Goal: Transaction & Acquisition: Purchase product/service

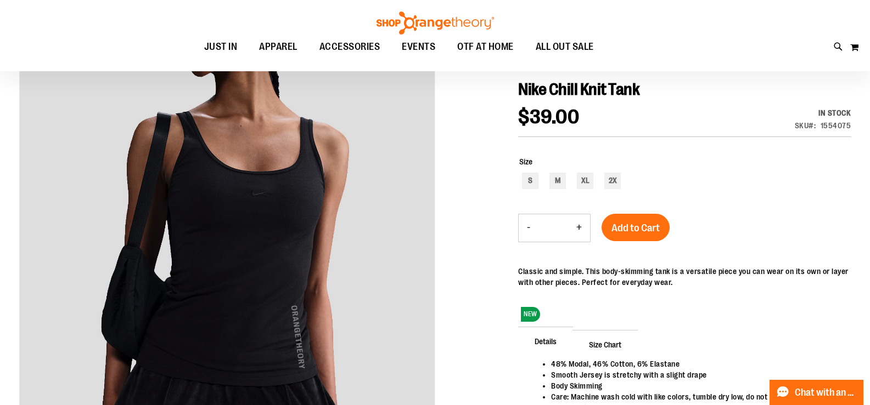
scroll to position [42, 0]
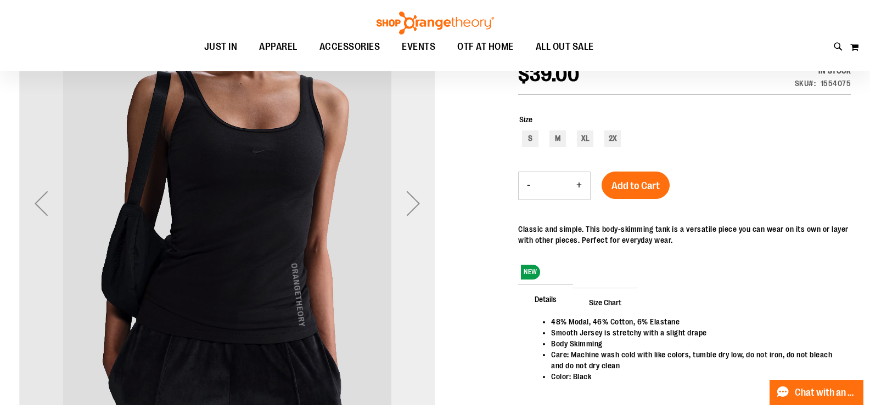
click at [418, 207] on div "Next" at bounding box center [413, 204] width 44 height 44
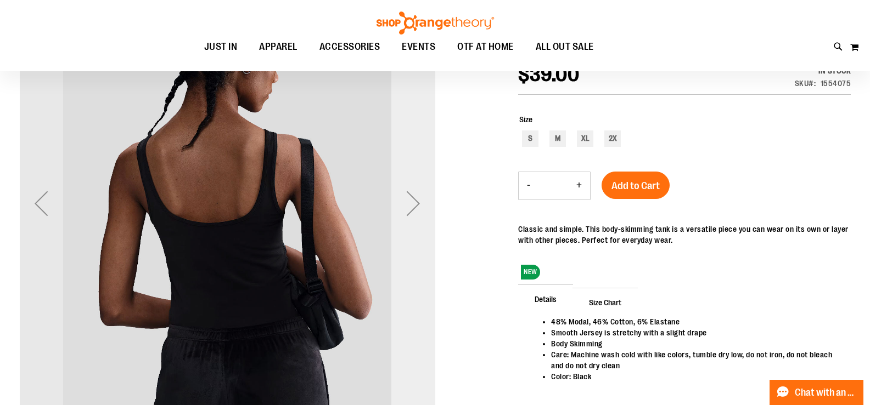
click at [418, 207] on div "Next" at bounding box center [413, 204] width 44 height 44
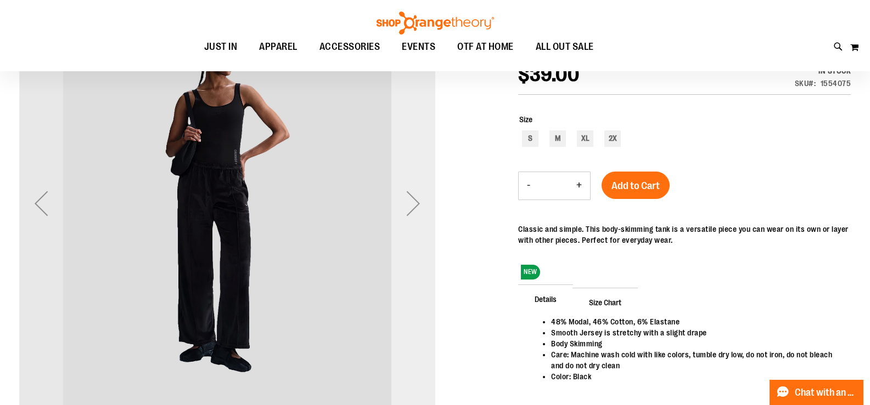
click at [418, 207] on div "Next" at bounding box center [413, 204] width 44 height 44
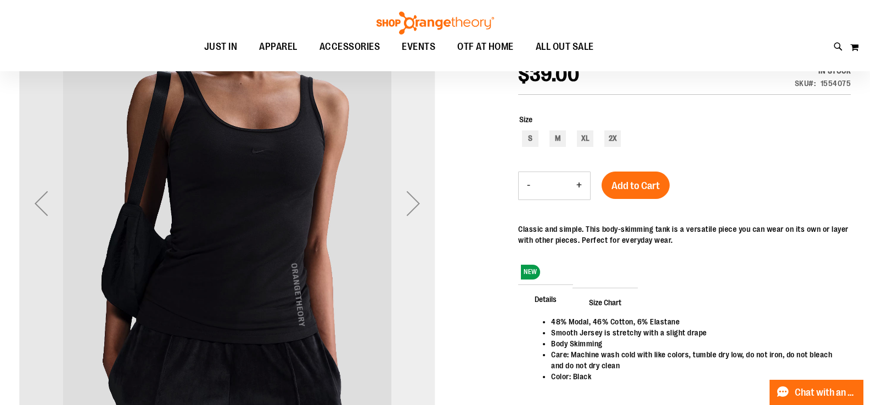
click at [416, 202] on div "Next" at bounding box center [413, 204] width 44 height 44
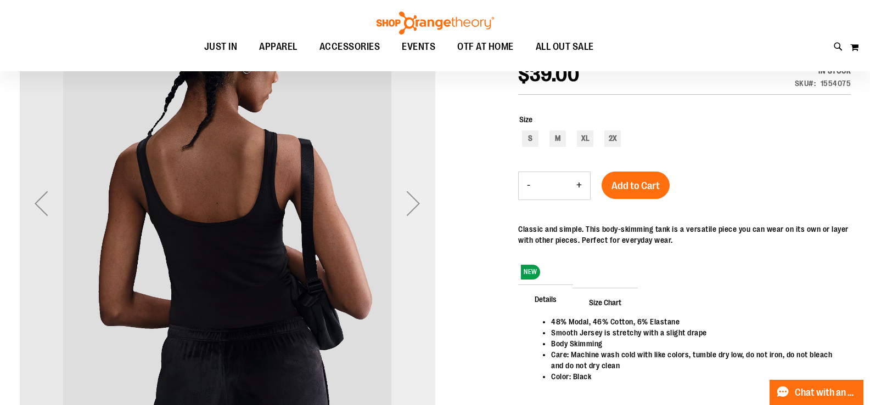
click at [397, 168] on div "Next" at bounding box center [413, 204] width 44 height 416
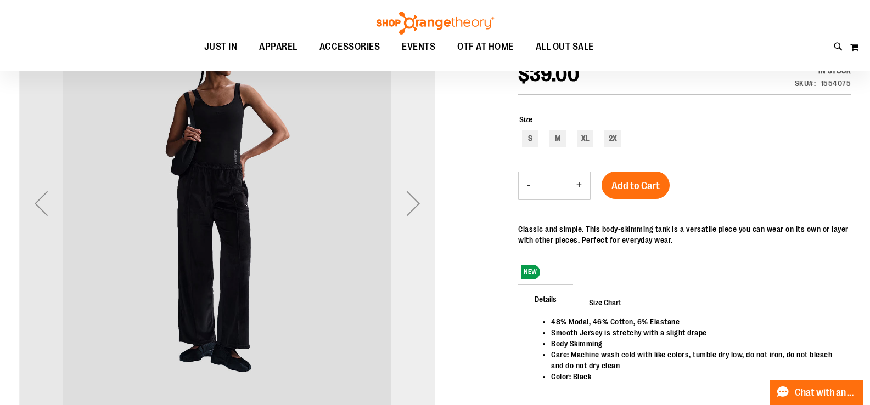
click at [393, 165] on div "Next" at bounding box center [413, 204] width 44 height 416
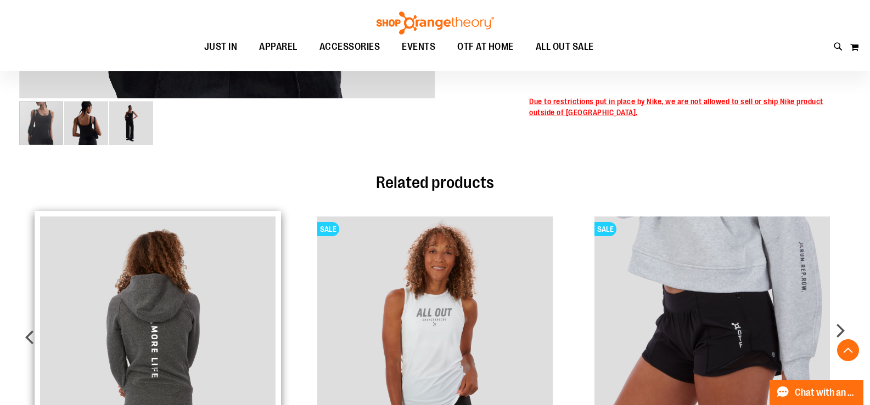
scroll to position [548, 0]
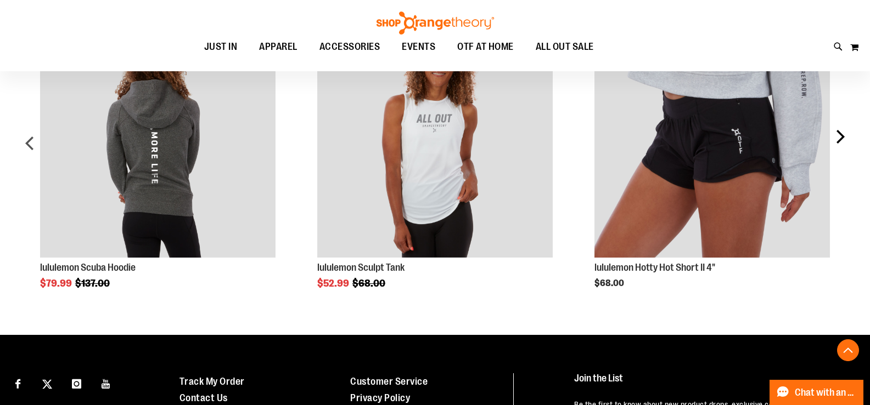
click at [840, 139] on div "next" at bounding box center [839, 147] width 22 height 283
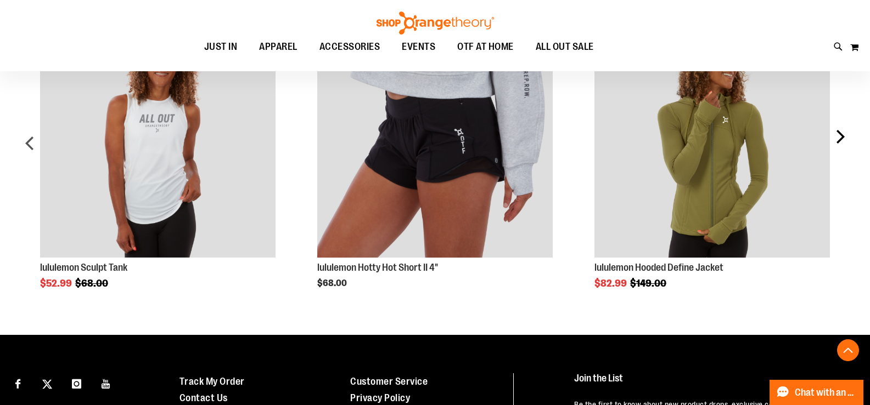
click at [840, 139] on div "next" at bounding box center [839, 147] width 22 height 283
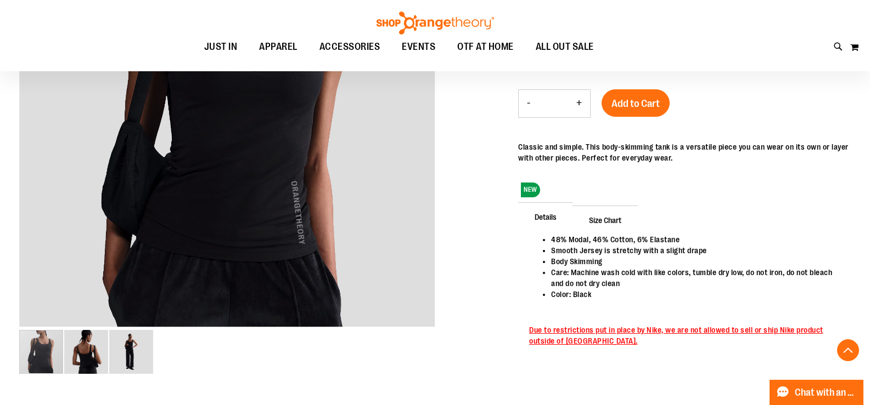
scroll to position [109, 0]
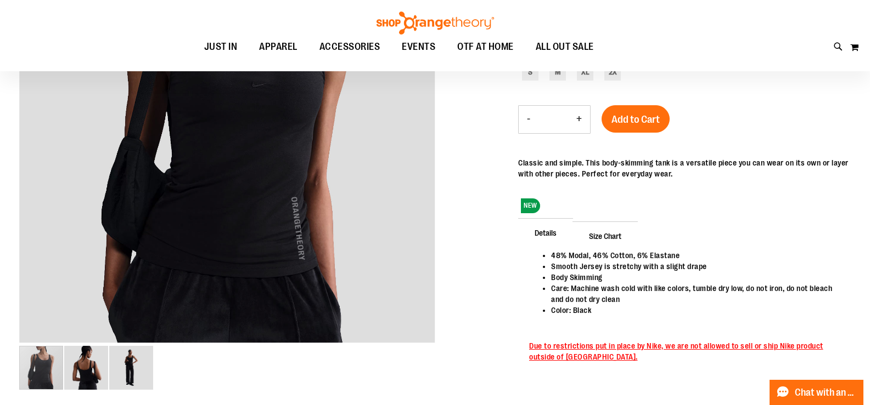
click at [563, 238] on span "Details" at bounding box center [545, 232] width 55 height 29
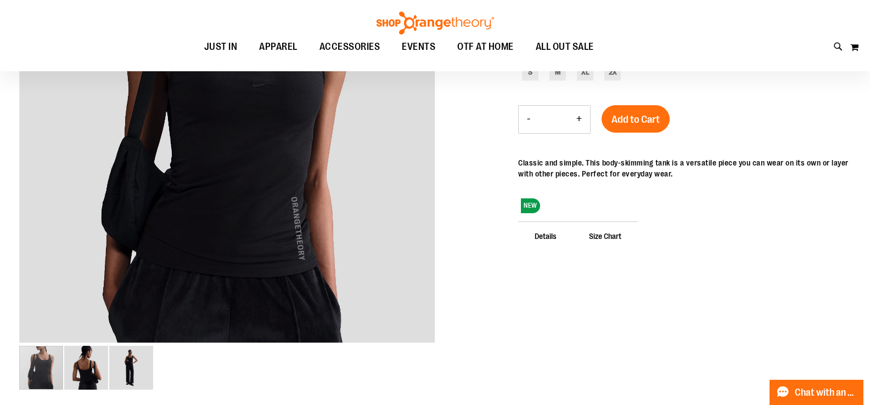
click at [604, 239] on span "Size Chart" at bounding box center [604, 236] width 65 height 29
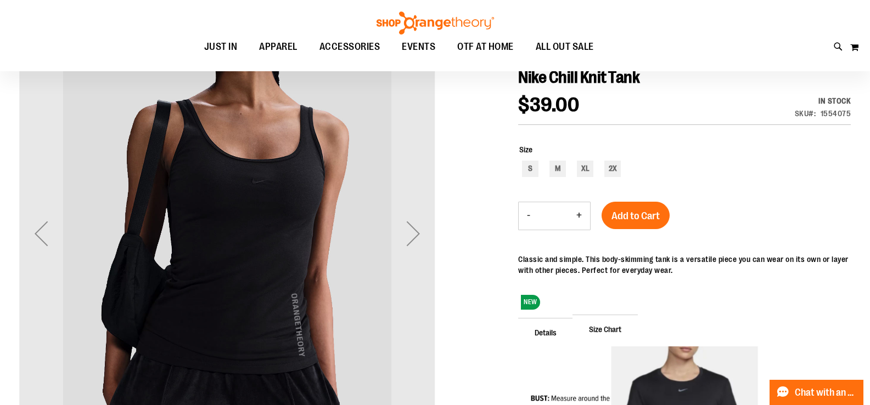
scroll to position [0, 0]
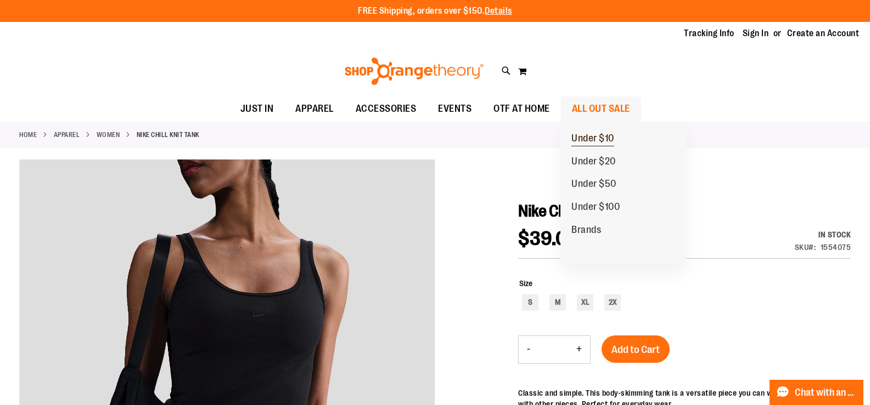
click at [595, 142] on span "Under $10" at bounding box center [592, 140] width 43 height 14
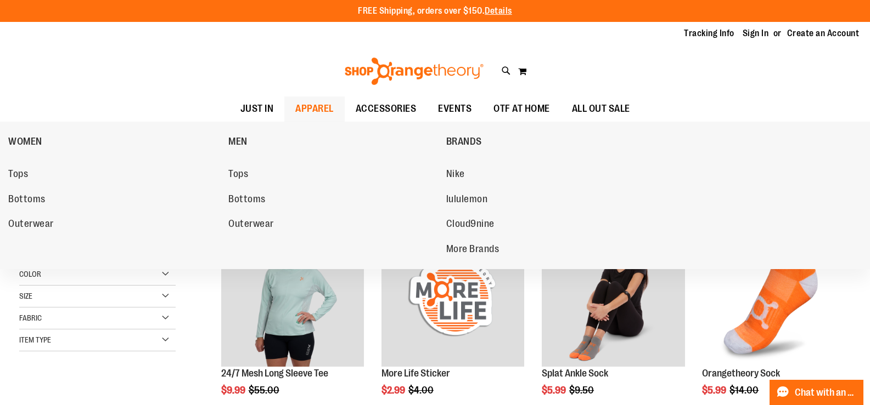
click at [17, 185] on li "Tops" at bounding box center [115, 176] width 215 height 22
click at [24, 169] on span "Tops" at bounding box center [18, 175] width 20 height 14
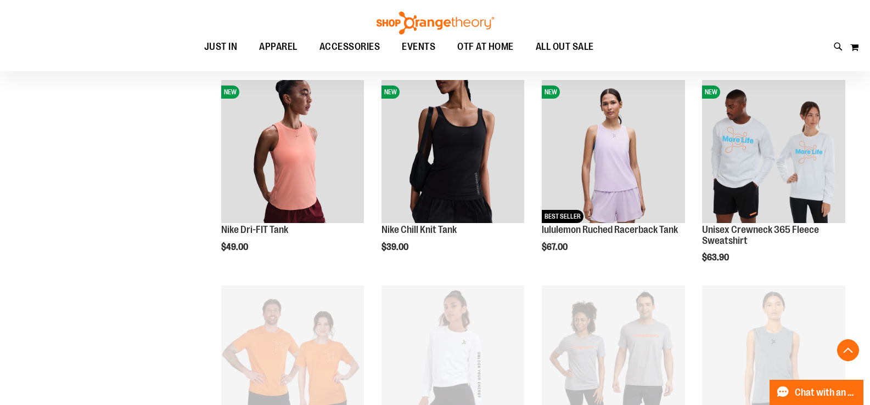
scroll to position [384, 0]
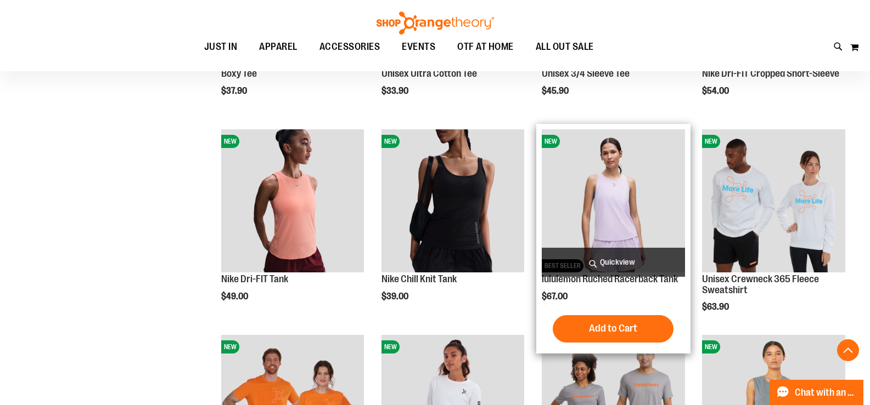
click at [628, 252] on span "Quickview" at bounding box center [613, 262] width 143 height 29
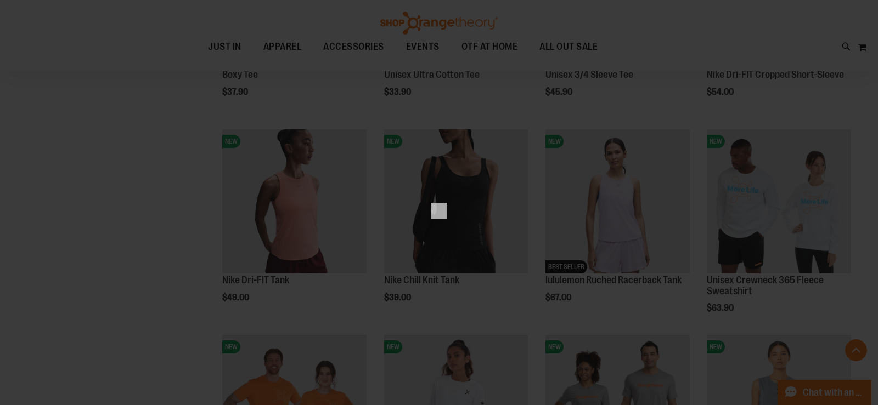
click at [698, 137] on div "×" at bounding box center [439, 202] width 878 height 405
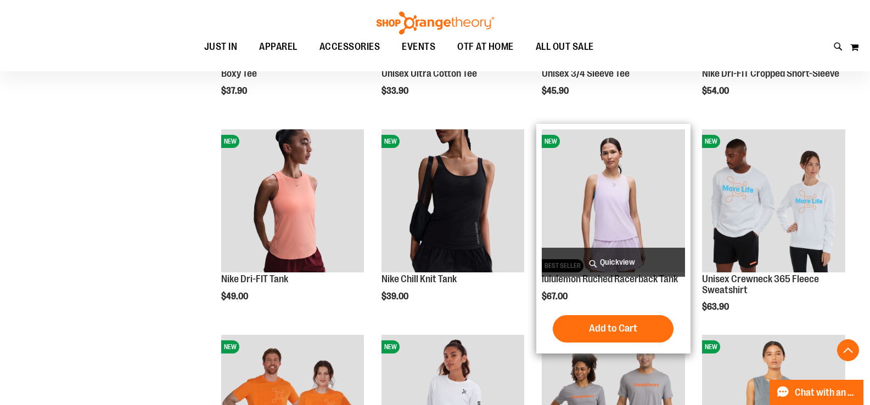
click at [622, 195] on img "product" at bounding box center [613, 200] width 143 height 143
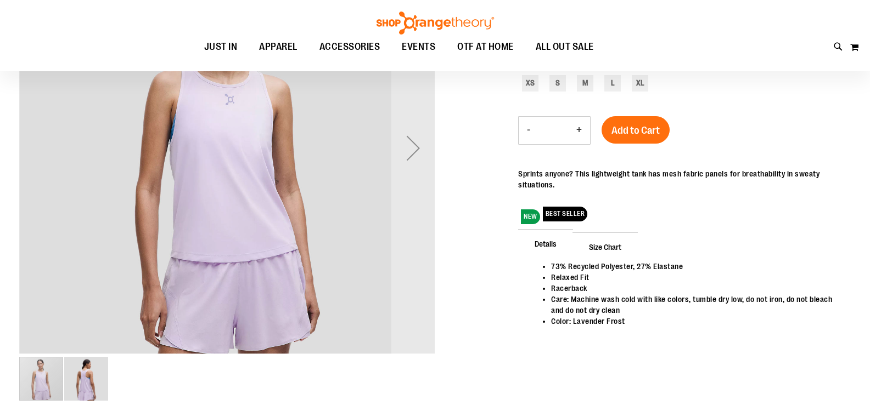
scroll to position [97, 0]
click at [600, 241] on span "Size Chart" at bounding box center [604, 247] width 65 height 29
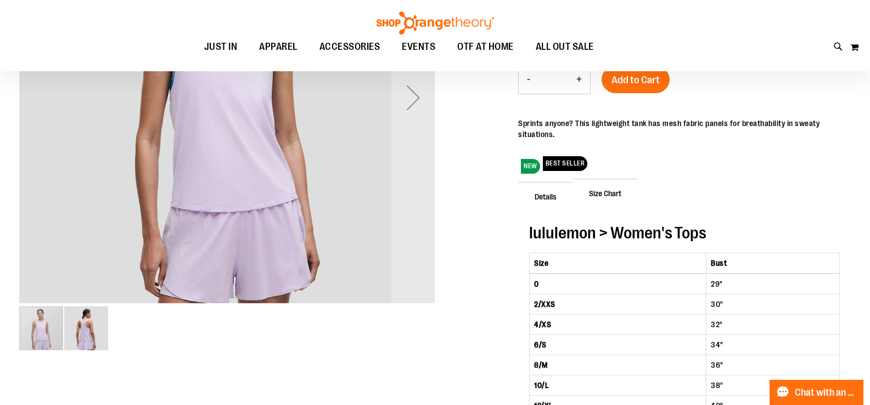
scroll to position [164, 0]
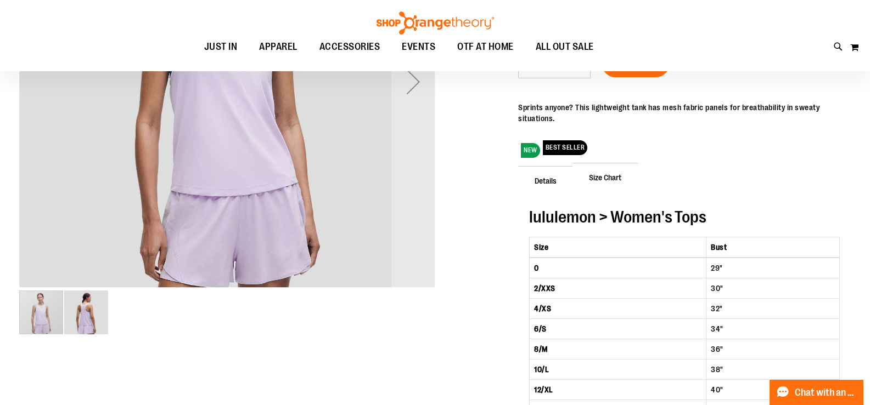
click at [541, 190] on span "Details" at bounding box center [545, 180] width 55 height 29
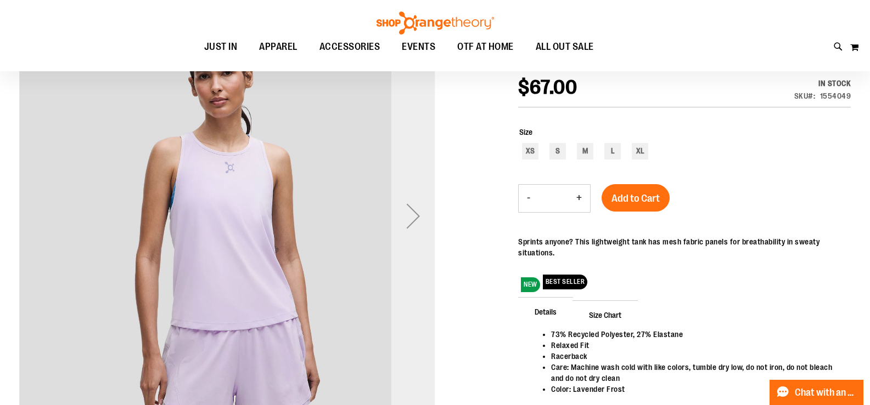
scroll to position [54, 0]
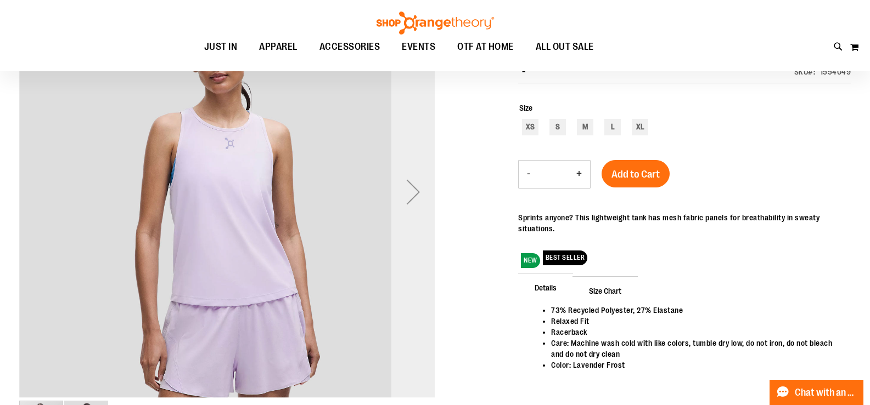
click at [421, 189] on div "Next" at bounding box center [413, 192] width 44 height 44
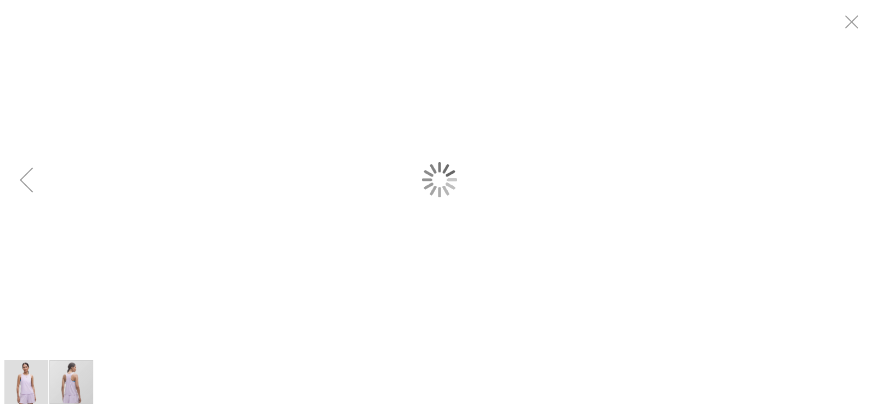
scroll to position [0, 0]
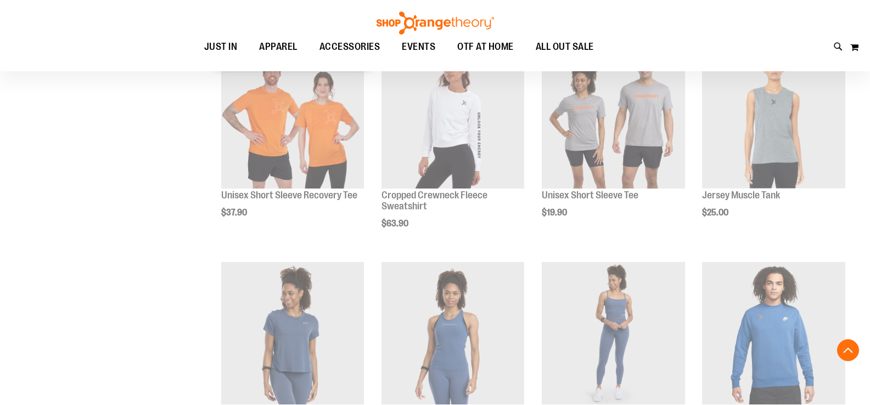
scroll to position [850, 0]
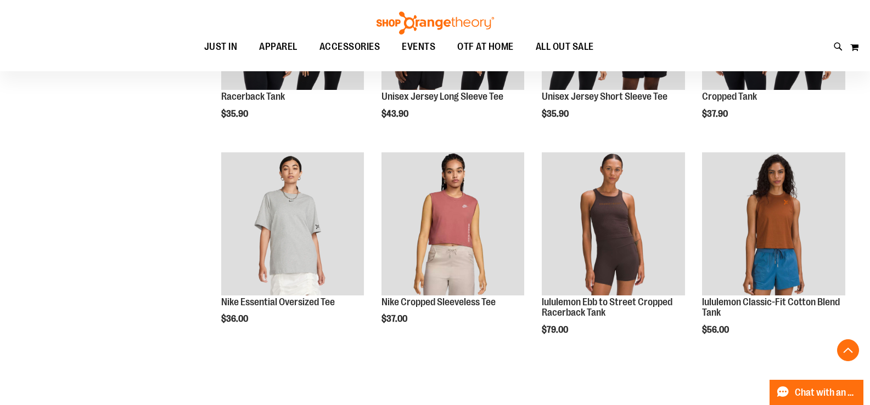
scroll to position [1783, 0]
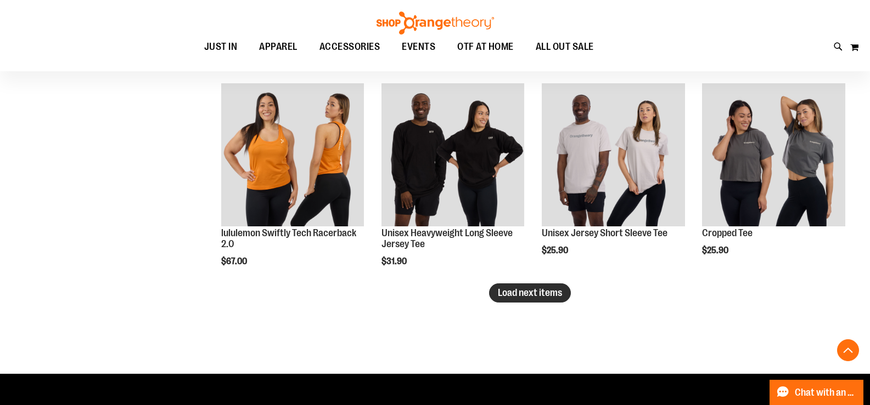
click at [557, 296] on span "Load next items" at bounding box center [530, 293] width 64 height 11
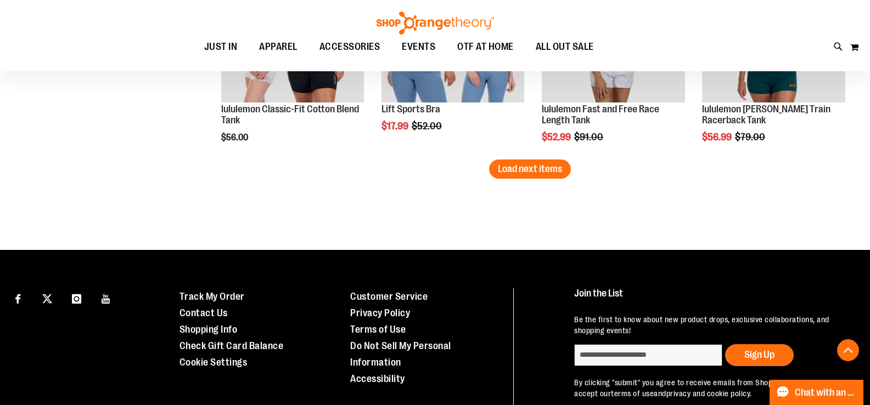
scroll to position [2584, 0]
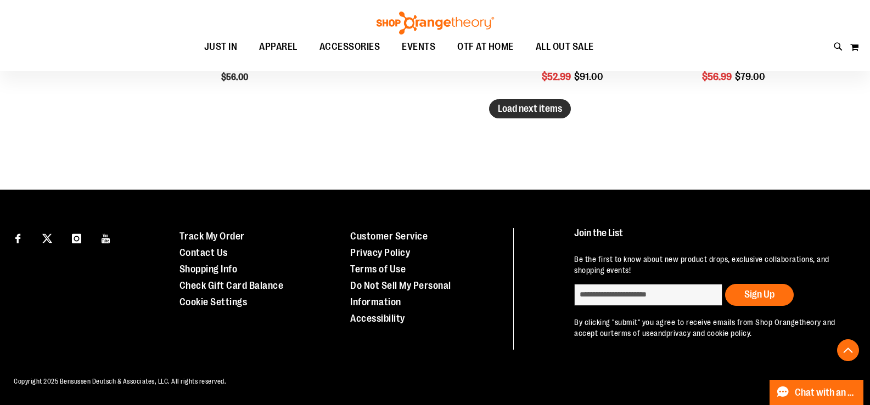
click at [539, 104] on span "Load next items" at bounding box center [530, 108] width 64 height 11
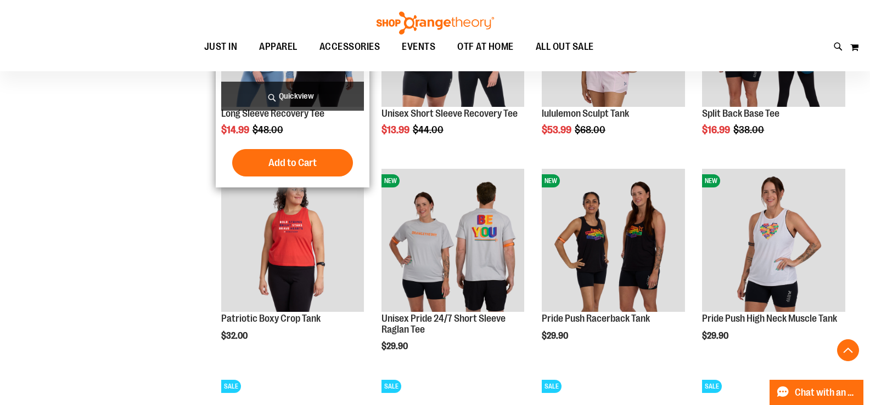
scroll to position [2748, 0]
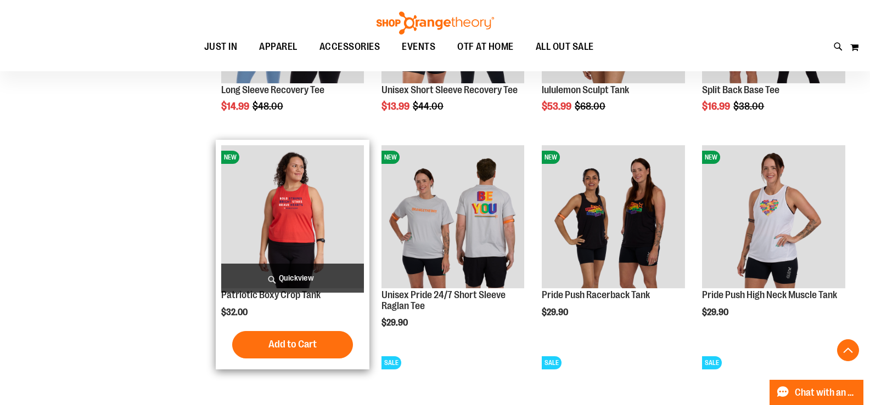
click at [318, 196] on img "product" at bounding box center [292, 216] width 143 height 143
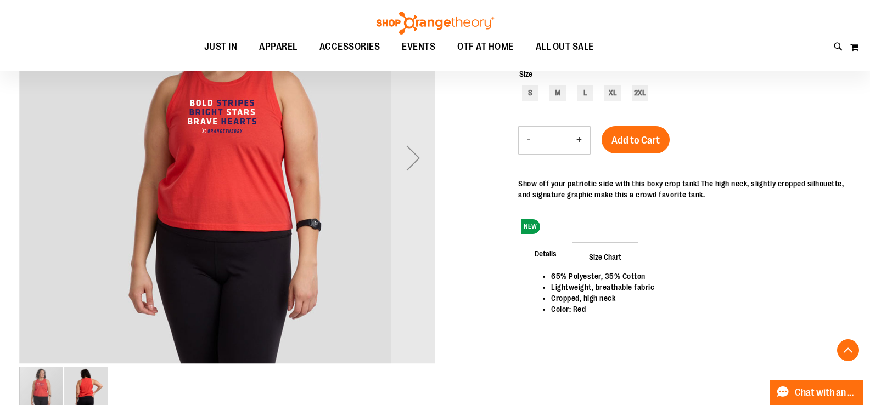
scroll to position [219, 0]
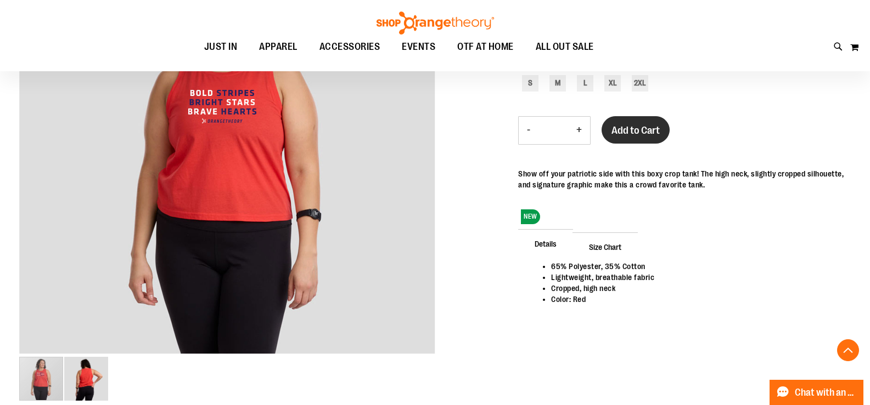
click at [654, 127] on span "Add to Cart" at bounding box center [635, 131] width 48 height 12
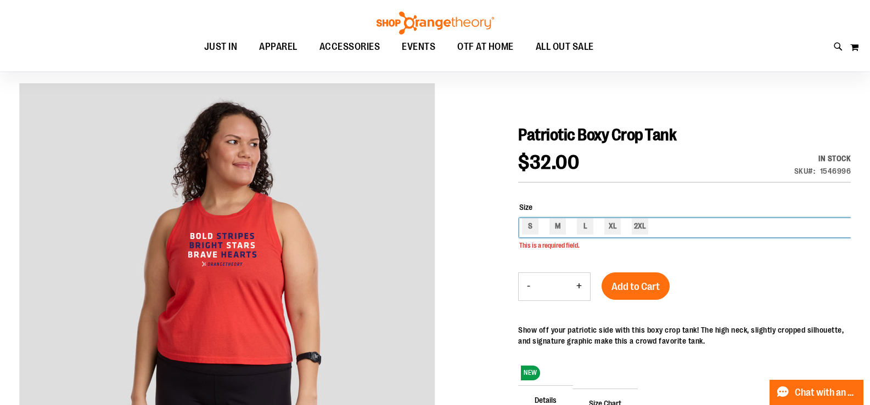
scroll to position [75, 0]
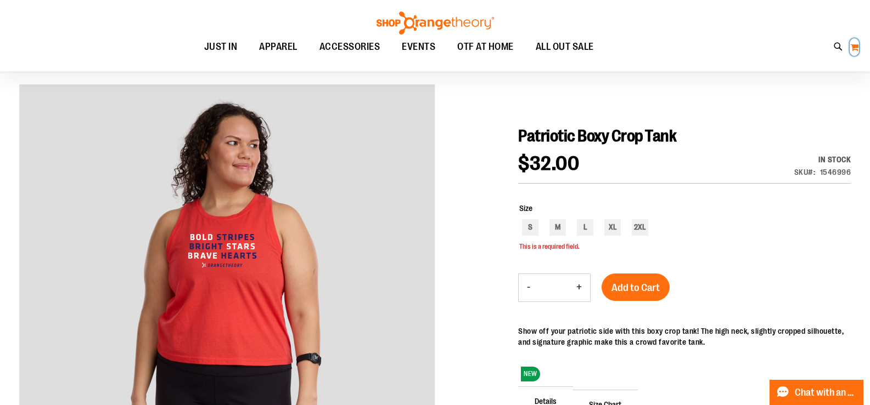
click at [858, 48] on button "My Cart" at bounding box center [853, 47] width 9 height 18
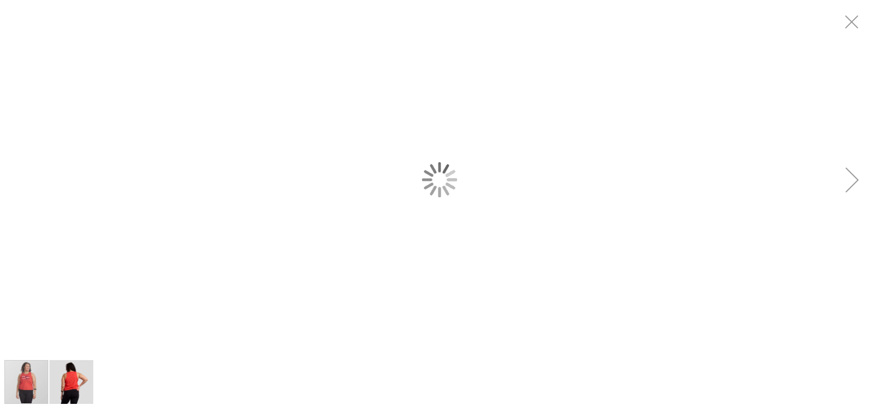
scroll to position [0, 0]
